Goal: Communication & Community: Participate in discussion

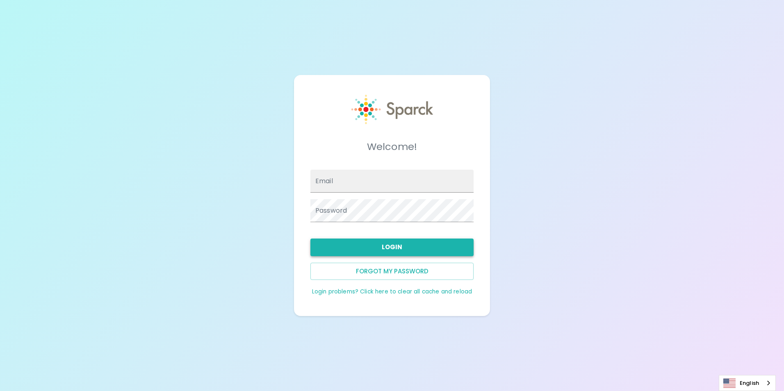
type input "[EMAIL_ADDRESS][DOMAIN_NAME]"
click at [415, 247] on button "Login" at bounding box center [391, 247] width 163 height 17
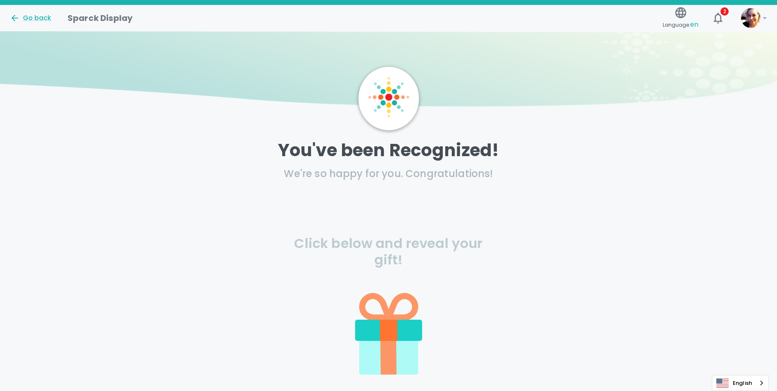
click at [380, 333] on icon at bounding box center [388, 330] width 17 height 21
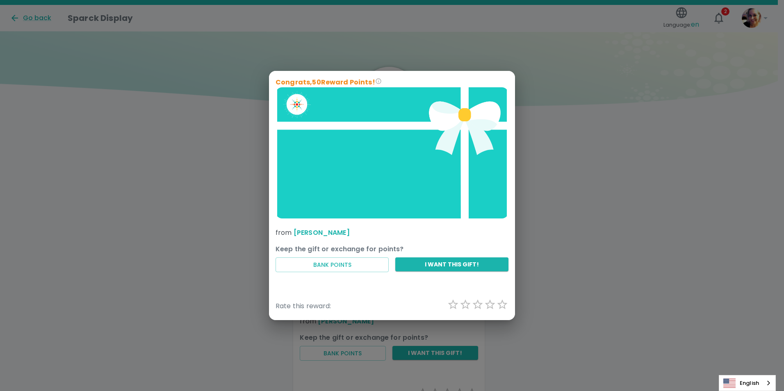
click at [297, 109] on img at bounding box center [391, 152] width 233 height 131
click at [427, 265] on button "I want this gift!" at bounding box center [451, 264] width 113 height 14
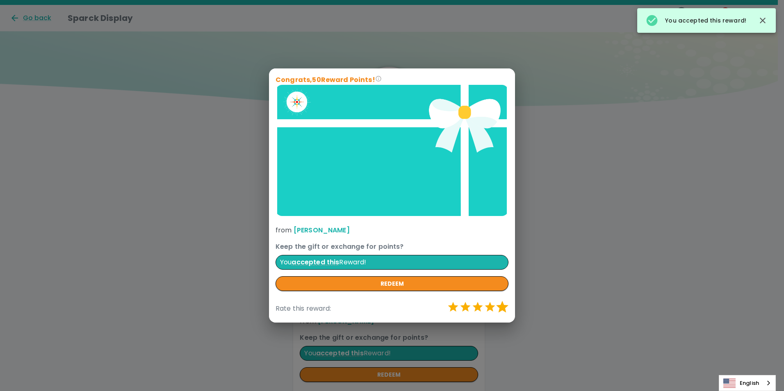
click at [502, 307] on label "5 Stars" at bounding box center [502, 307] width 12 height 12
click at [447, 301] on input "5 Stars" at bounding box center [446, 300] width 0 height 0
radio input "true"
click at [407, 284] on button "redeem" at bounding box center [391, 283] width 233 height 15
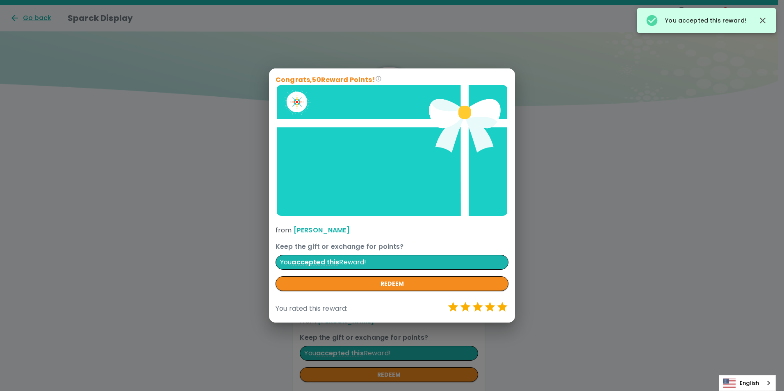
drag, startPoint x: 565, startPoint y: 41, endPoint x: 648, endPoint y: 40, distance: 83.6
click at [566, 41] on div "Congrats, 50 Reward Points! from [PERSON_NAME] Keep the gift or exchange for po…" at bounding box center [392, 195] width 784 height 391
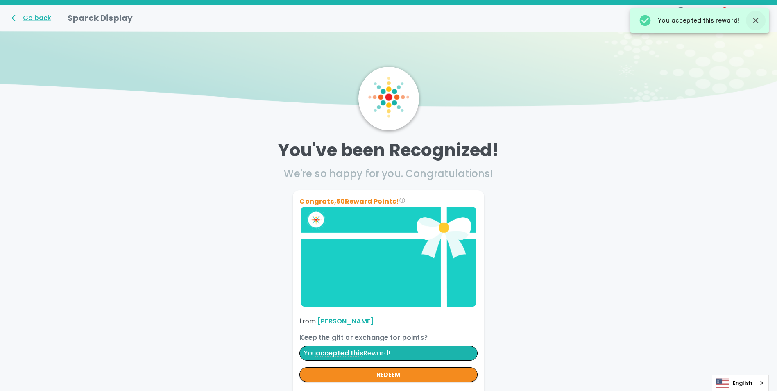
click at [755, 21] on icon "button" at bounding box center [756, 21] width 6 height 6
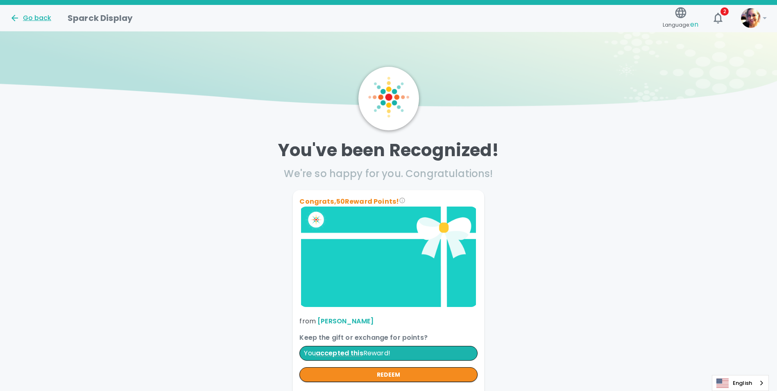
click at [33, 17] on div "Go back" at bounding box center [30, 18] width 41 height 10
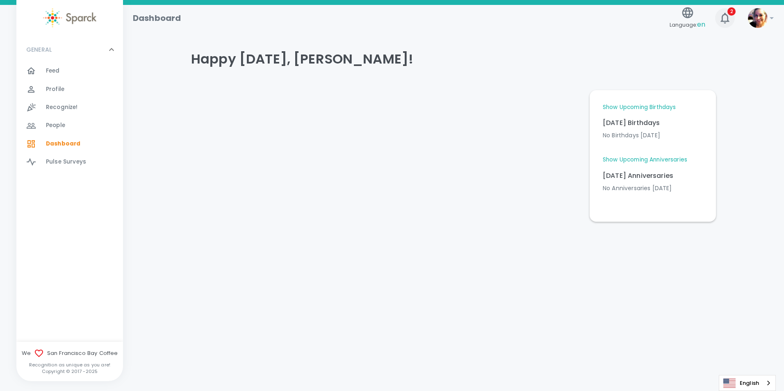
click at [724, 20] on icon "button" at bounding box center [724, 17] width 13 height 13
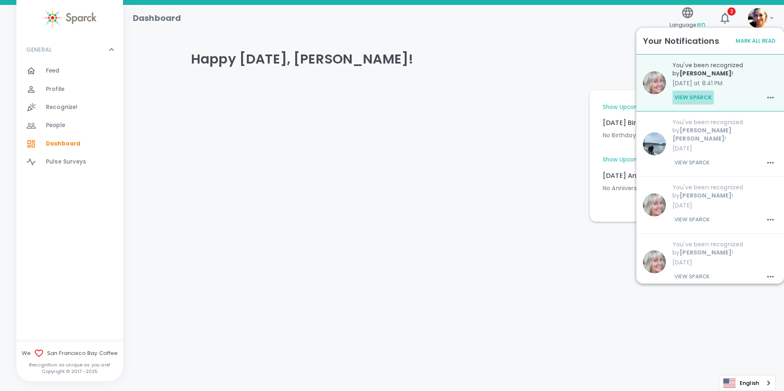
click at [695, 98] on button "View Sparck" at bounding box center [692, 98] width 41 height 14
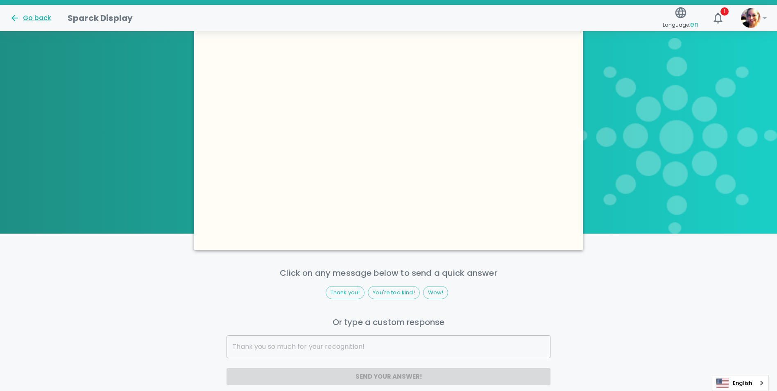
scroll to position [615, 0]
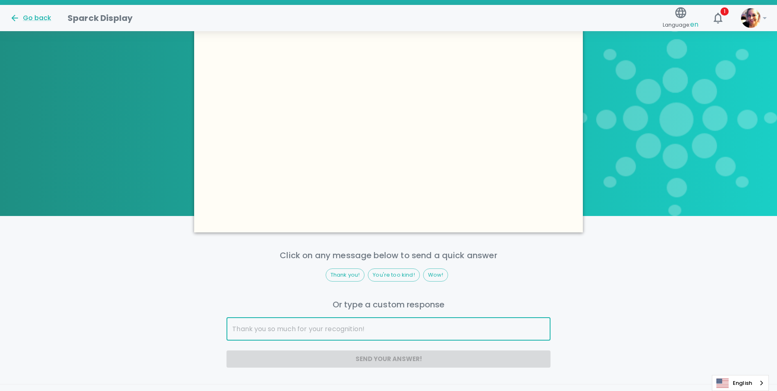
click at [328, 325] on input "text" at bounding box center [389, 329] width 324 height 23
type input "Best workplace and team ever! Thank you!"
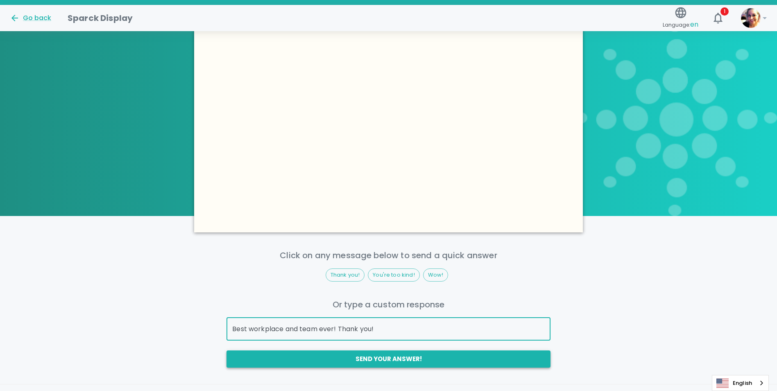
click at [377, 362] on button "Send your answer!" at bounding box center [389, 358] width 324 height 17
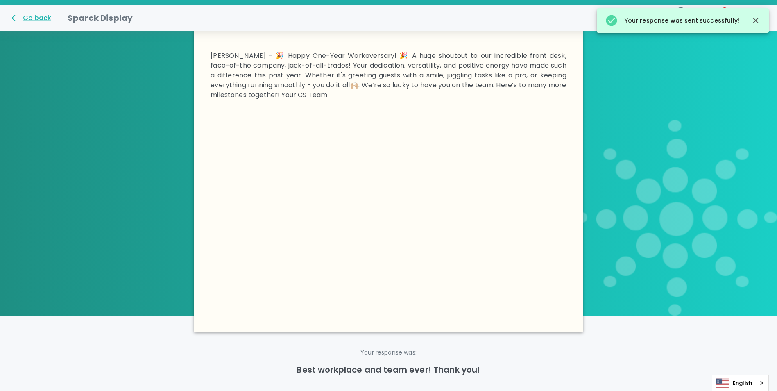
scroll to position [394, 0]
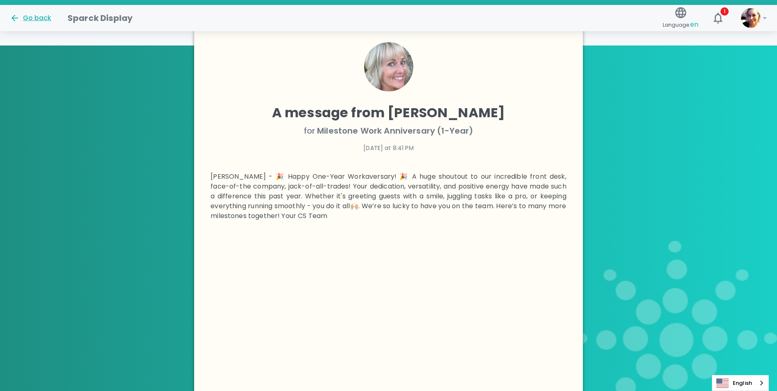
click at [33, 17] on div "Go back" at bounding box center [30, 18] width 41 height 10
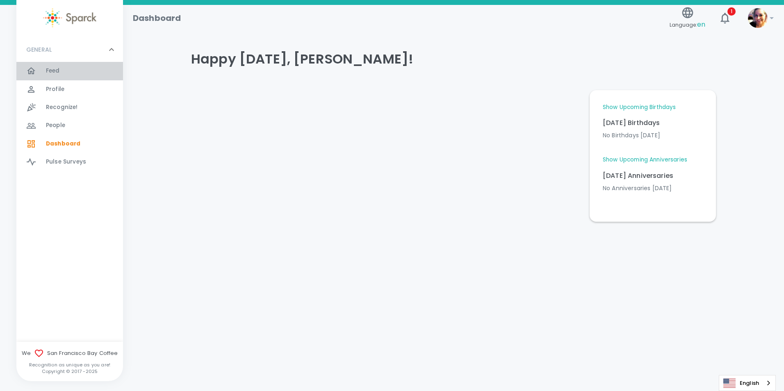
click at [65, 72] on div "Feed 0" at bounding box center [84, 70] width 77 height 11
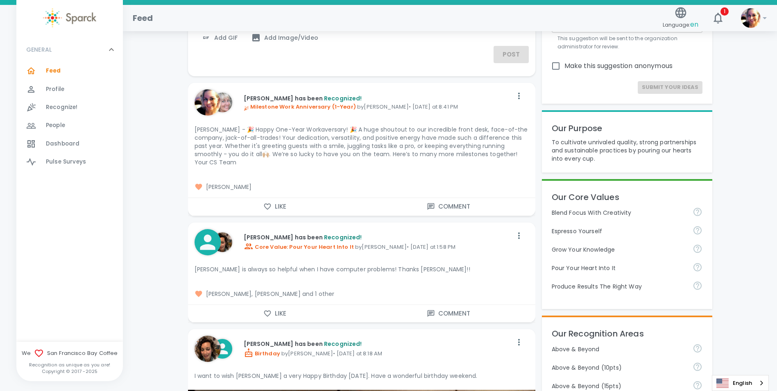
scroll to position [123, 0]
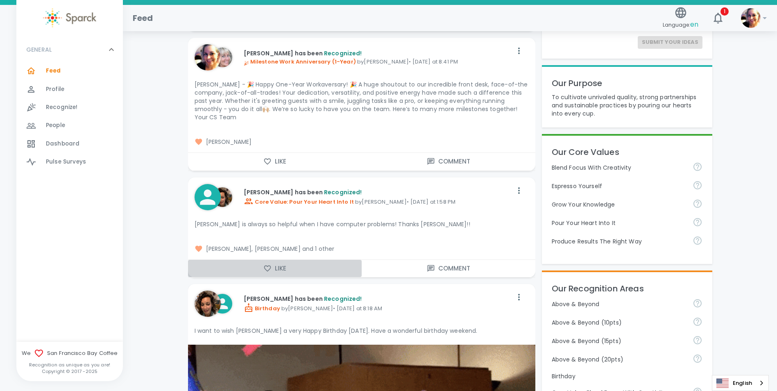
click at [279, 260] on button "Like" at bounding box center [275, 268] width 174 height 17
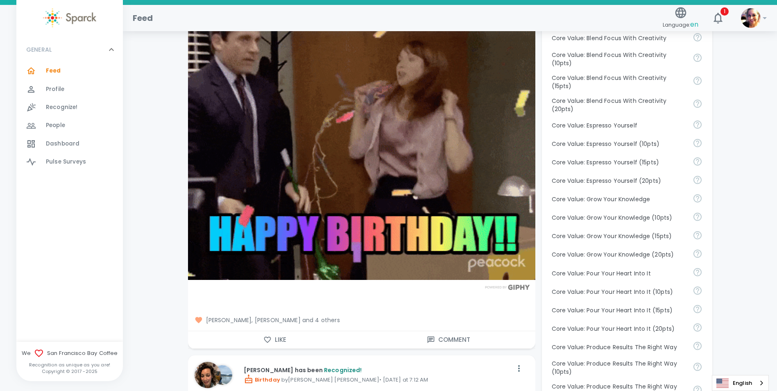
scroll to position [492, 0]
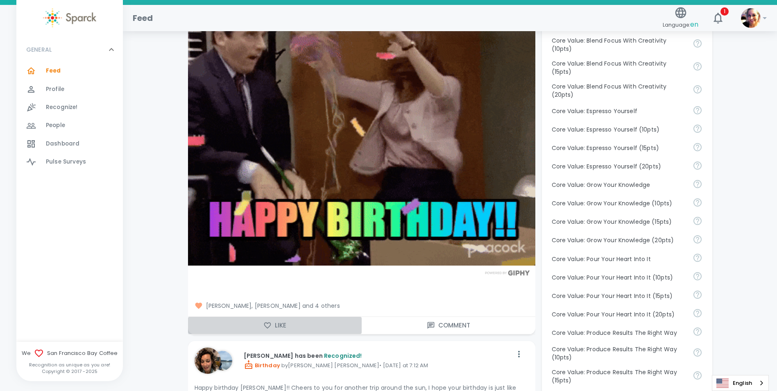
drag, startPoint x: 285, startPoint y: 315, endPoint x: 257, endPoint y: 310, distance: 28.3
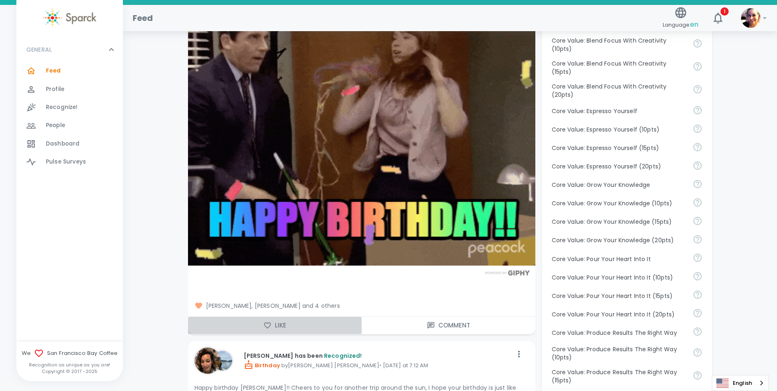
click at [284, 317] on button "Like" at bounding box center [275, 325] width 174 height 17
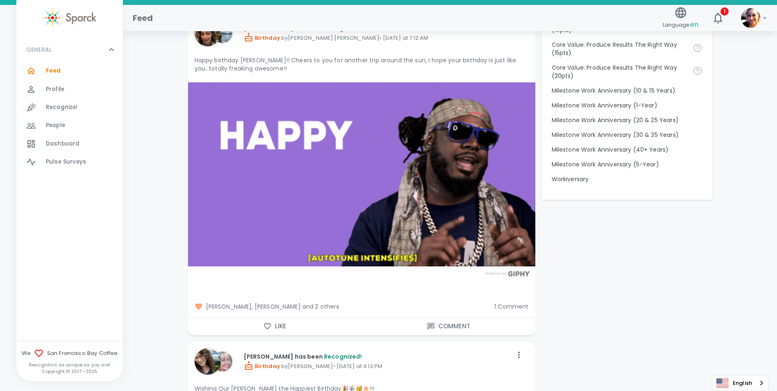
scroll to position [820, 0]
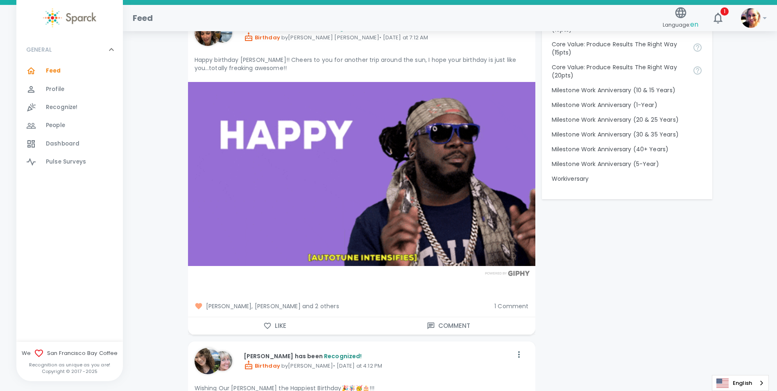
click at [286, 317] on button "Like" at bounding box center [275, 325] width 174 height 17
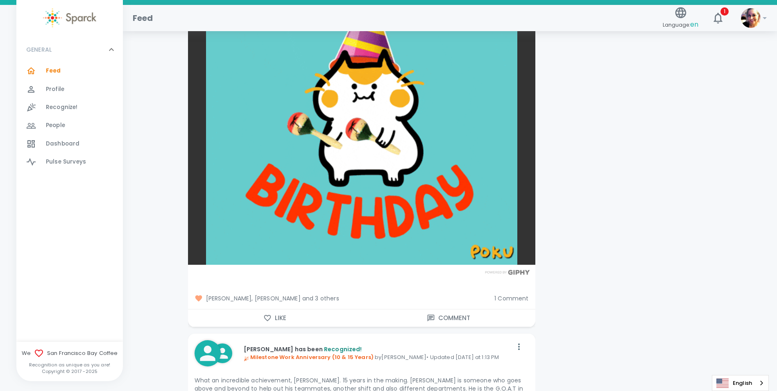
scroll to position [1270, 0]
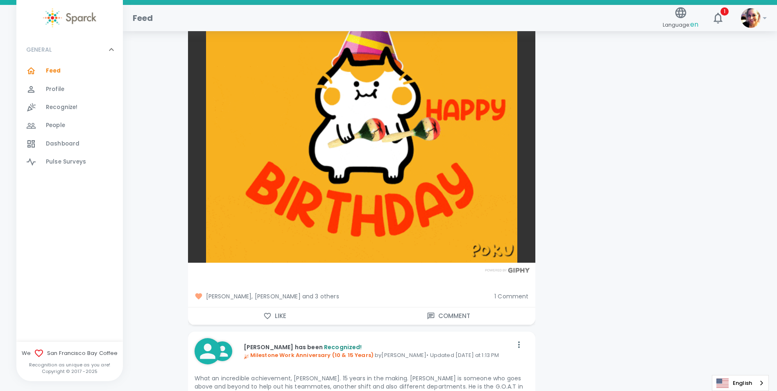
click at [286, 309] on button "Like" at bounding box center [275, 315] width 174 height 17
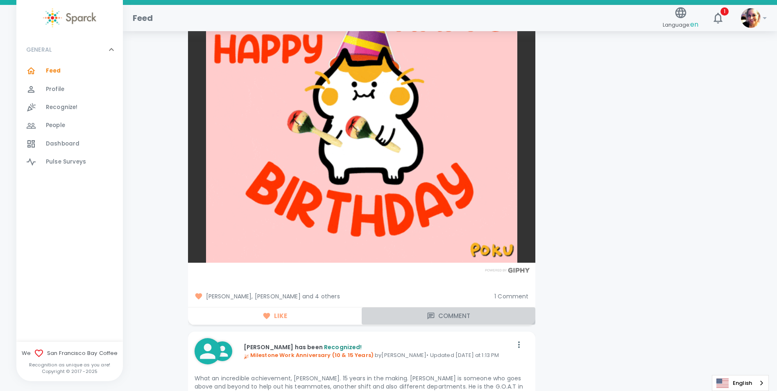
click at [442, 309] on button "Comment" at bounding box center [449, 315] width 174 height 17
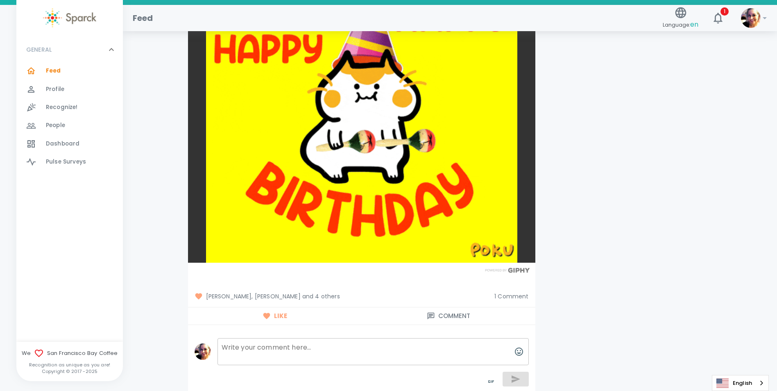
click at [456, 338] on textarea at bounding box center [373, 351] width 311 height 27
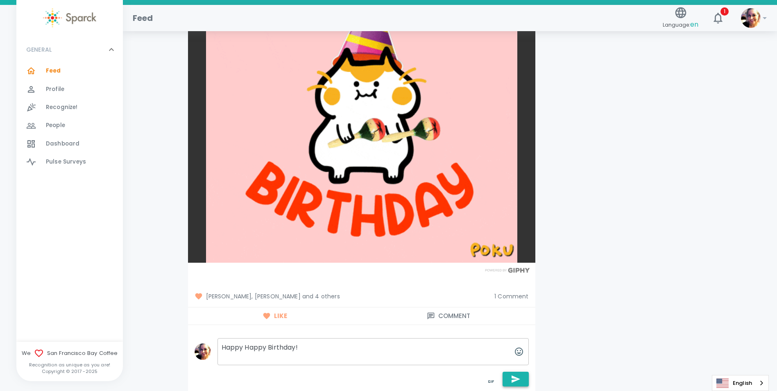
type textarea "Happy Happy Birthday!"
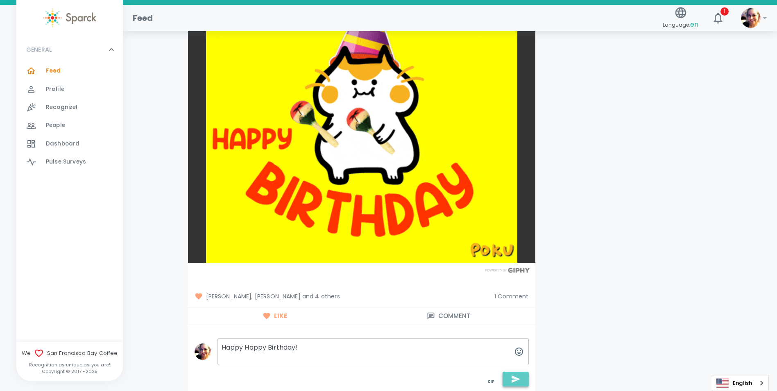
click at [519, 374] on icon "button" at bounding box center [516, 379] width 10 height 10
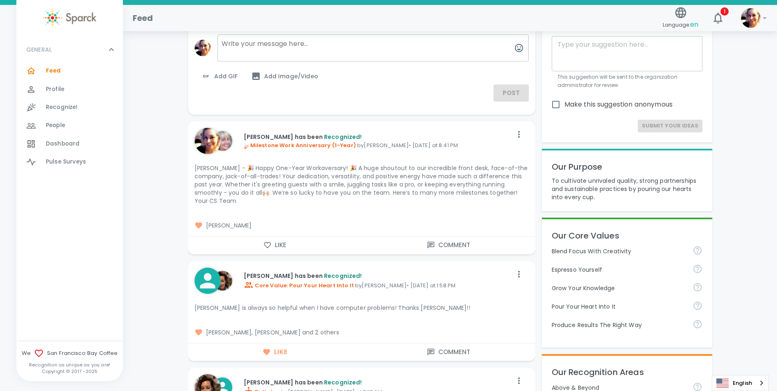
scroll to position [0, 0]
